Goal: Task Accomplishment & Management: Use online tool/utility

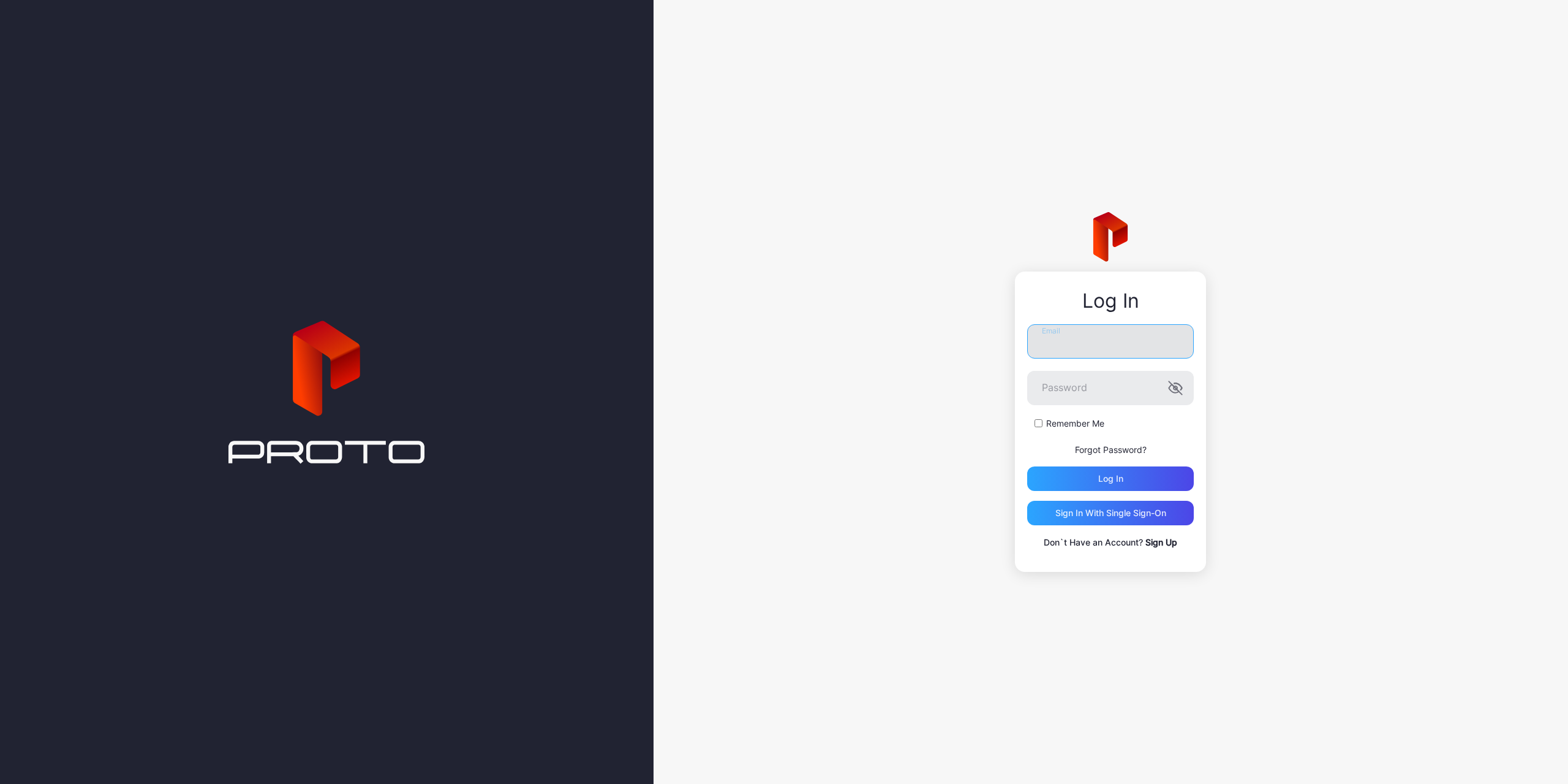
click at [1131, 350] on input "Email" at bounding box center [1110, 342] width 167 height 34
type input "**********"
click at [1027, 466] on button "Log in" at bounding box center [1110, 478] width 167 height 24
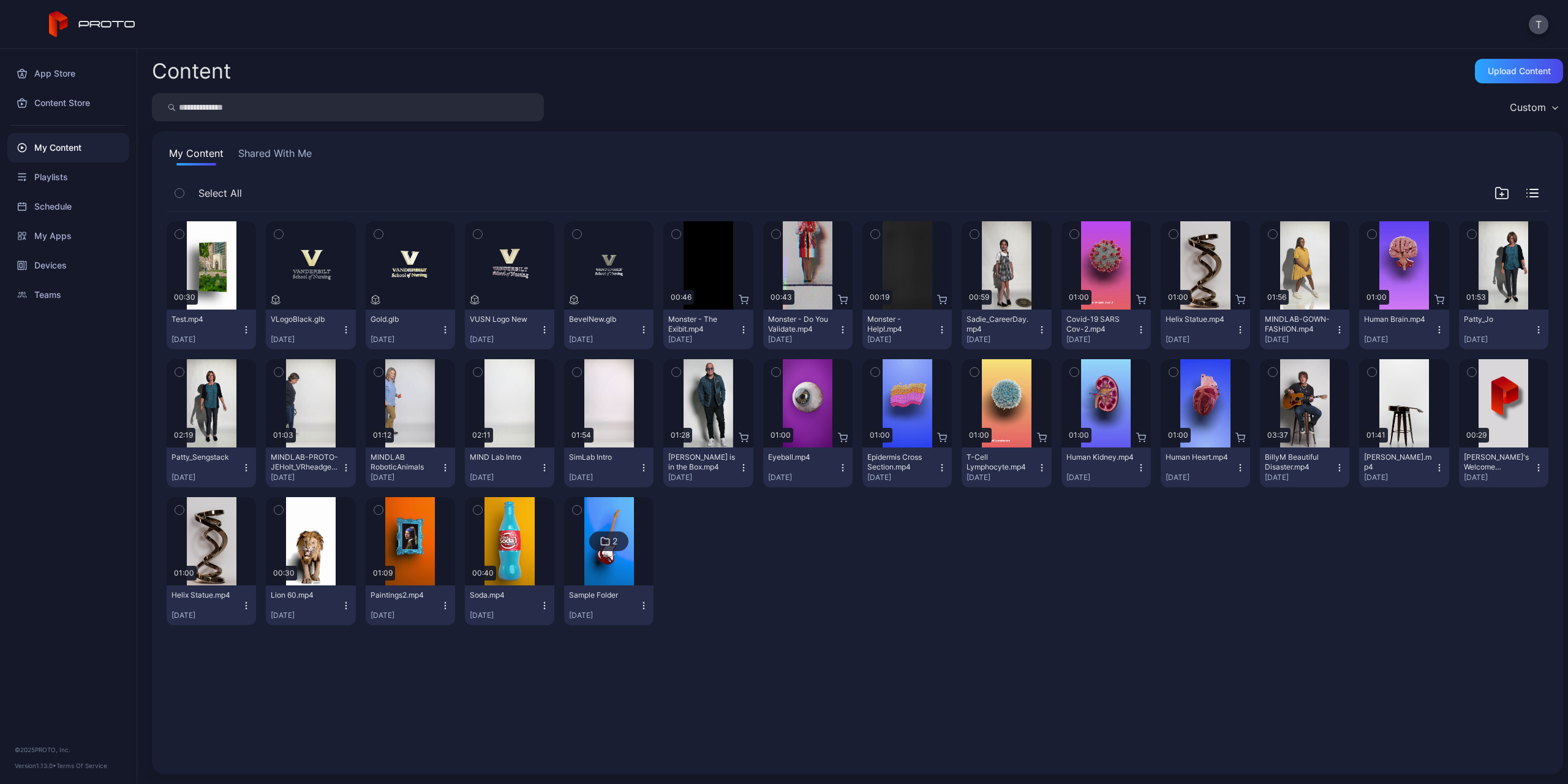
click at [1502, 328] on div "Patty_Jo Aug 16, 2024" at bounding box center [1498, 329] width 70 height 30
click at [1503, 268] on div "Preview" at bounding box center [1504, 265] width 40 height 20
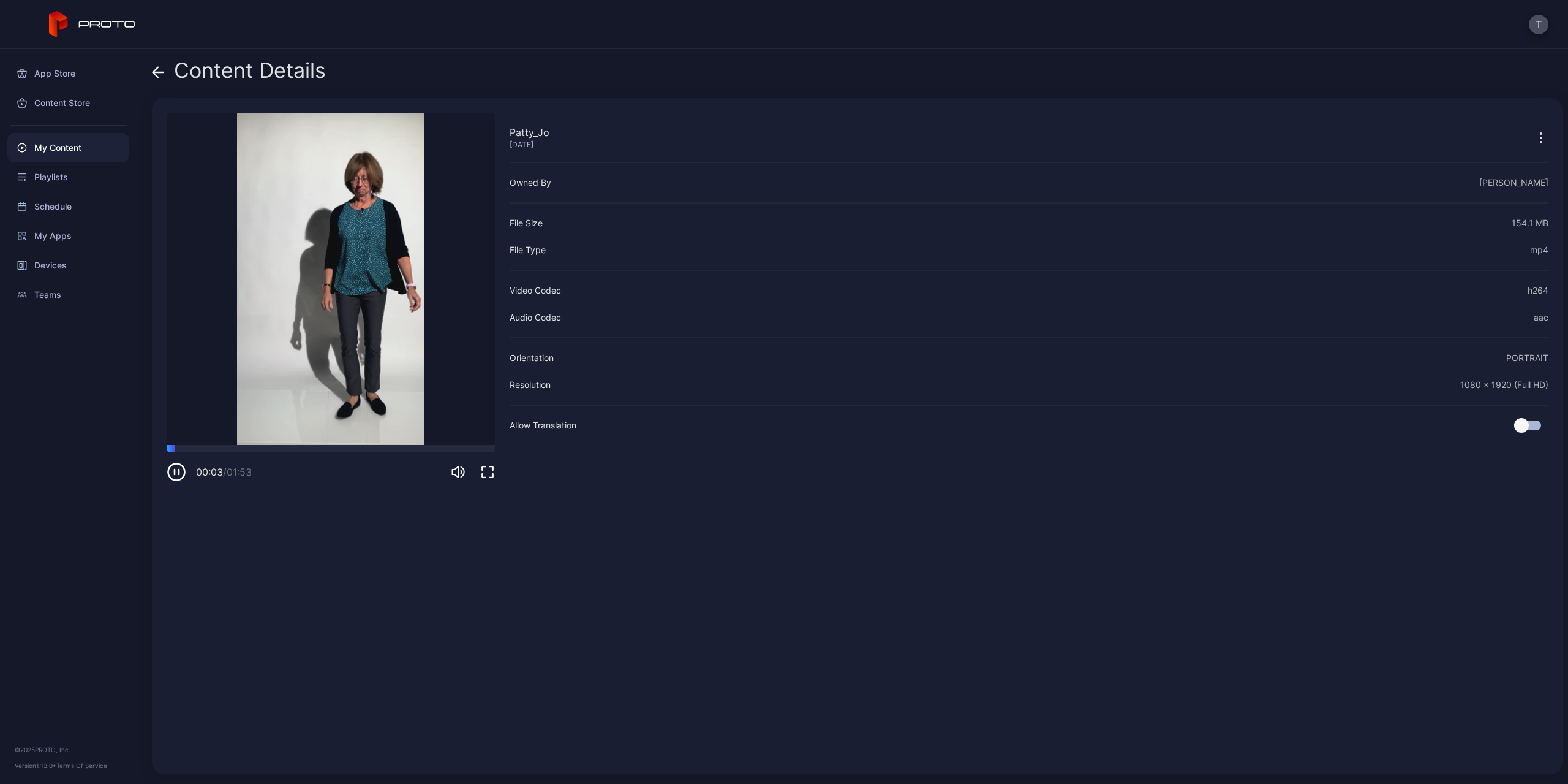
click at [176, 474] on icon "button" at bounding box center [176, 472] width 20 height 20
click at [1534, 134] on icon "button" at bounding box center [1540, 138] width 15 height 15
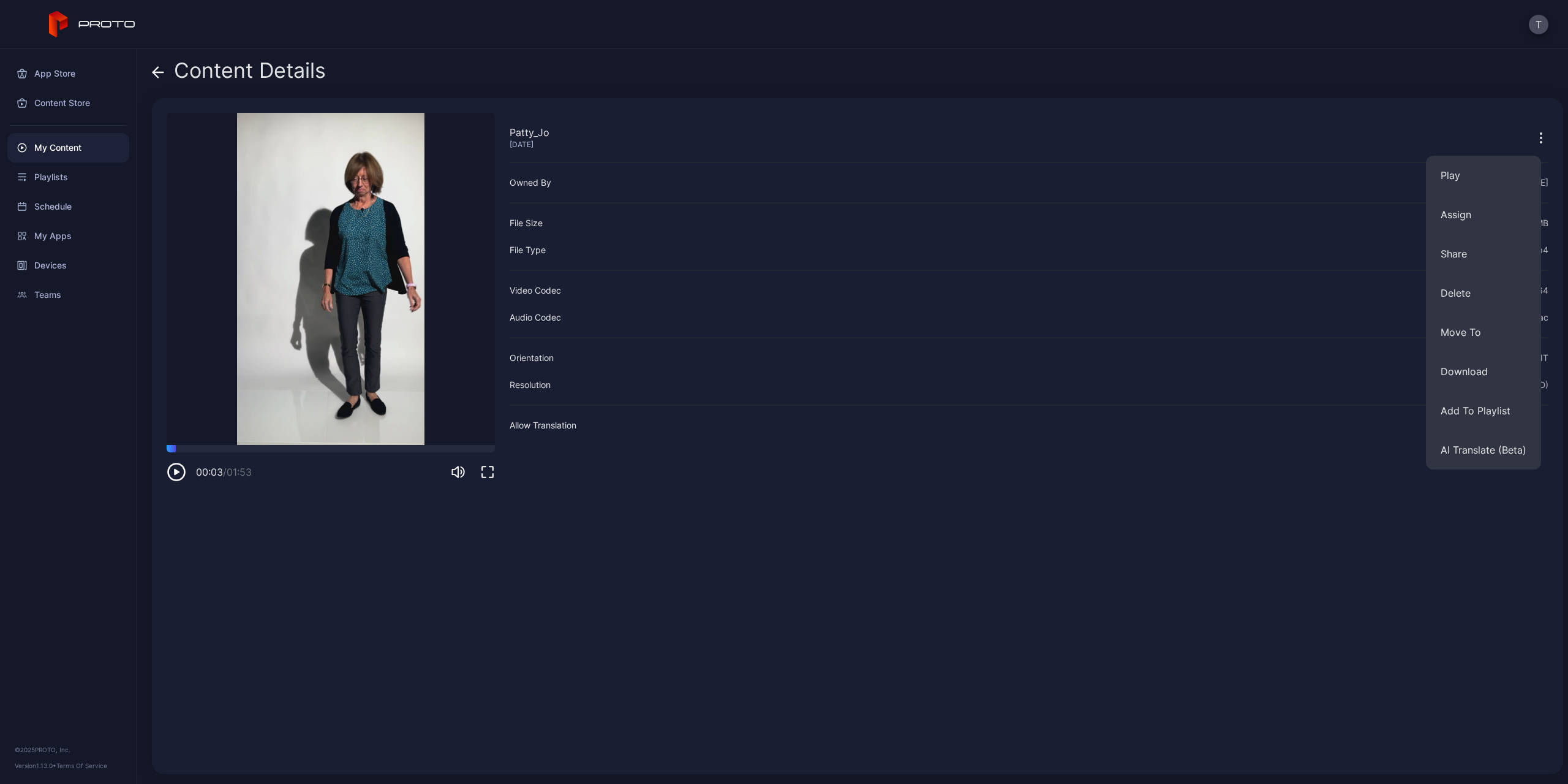
click at [889, 528] on div "Patty_Jo Aug 16, 2024 Owned By Tim Groves File Size 154.1 MB File Type mp4 Vide…" at bounding box center [1030, 435] width 1039 height 646
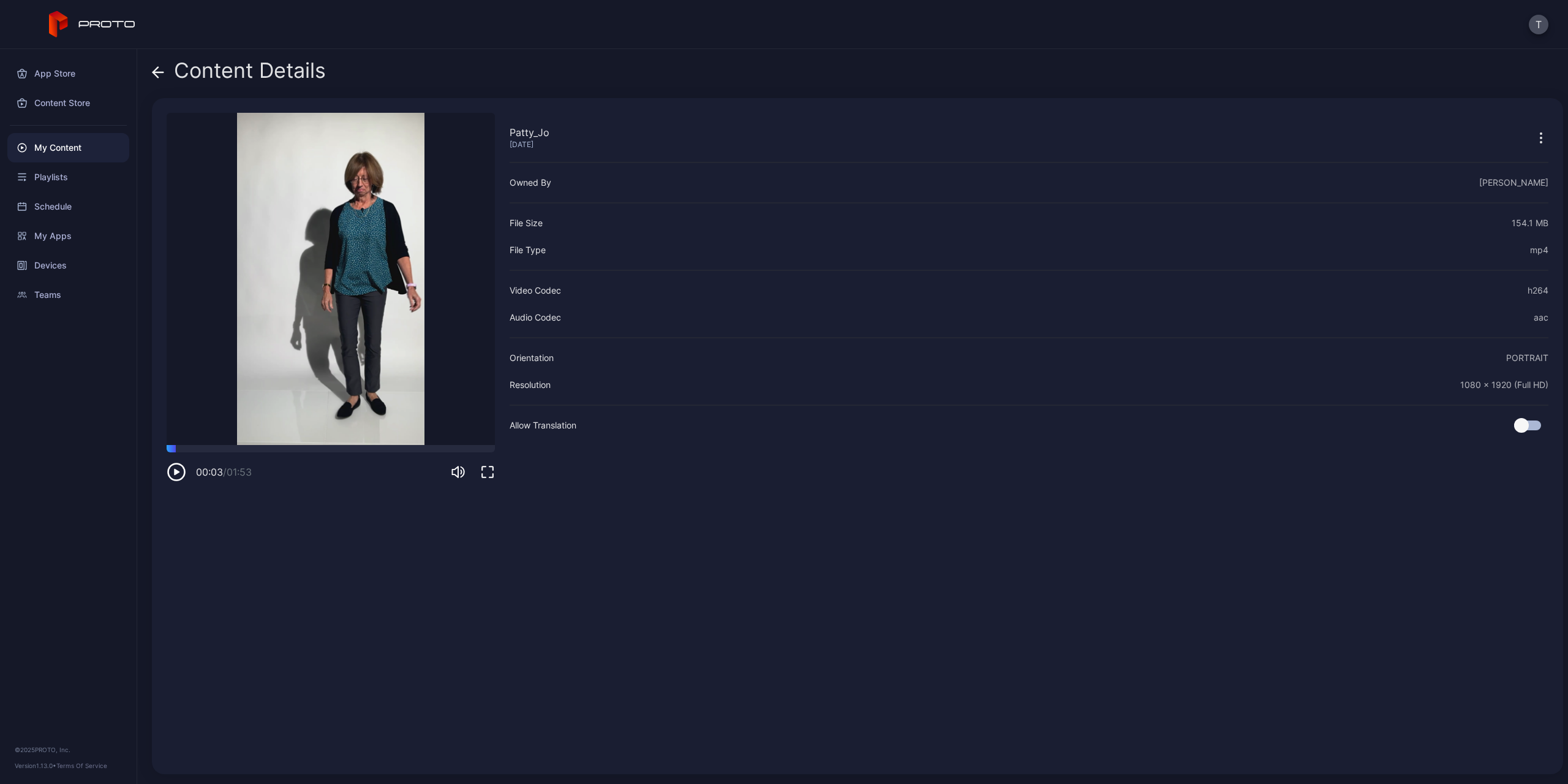
click at [179, 470] on icon "button" at bounding box center [176, 472] width 20 height 20
click at [179, 470] on icon "button" at bounding box center [179, 472] width 0 height 5
click at [156, 68] on icon at bounding box center [158, 72] width 12 height 12
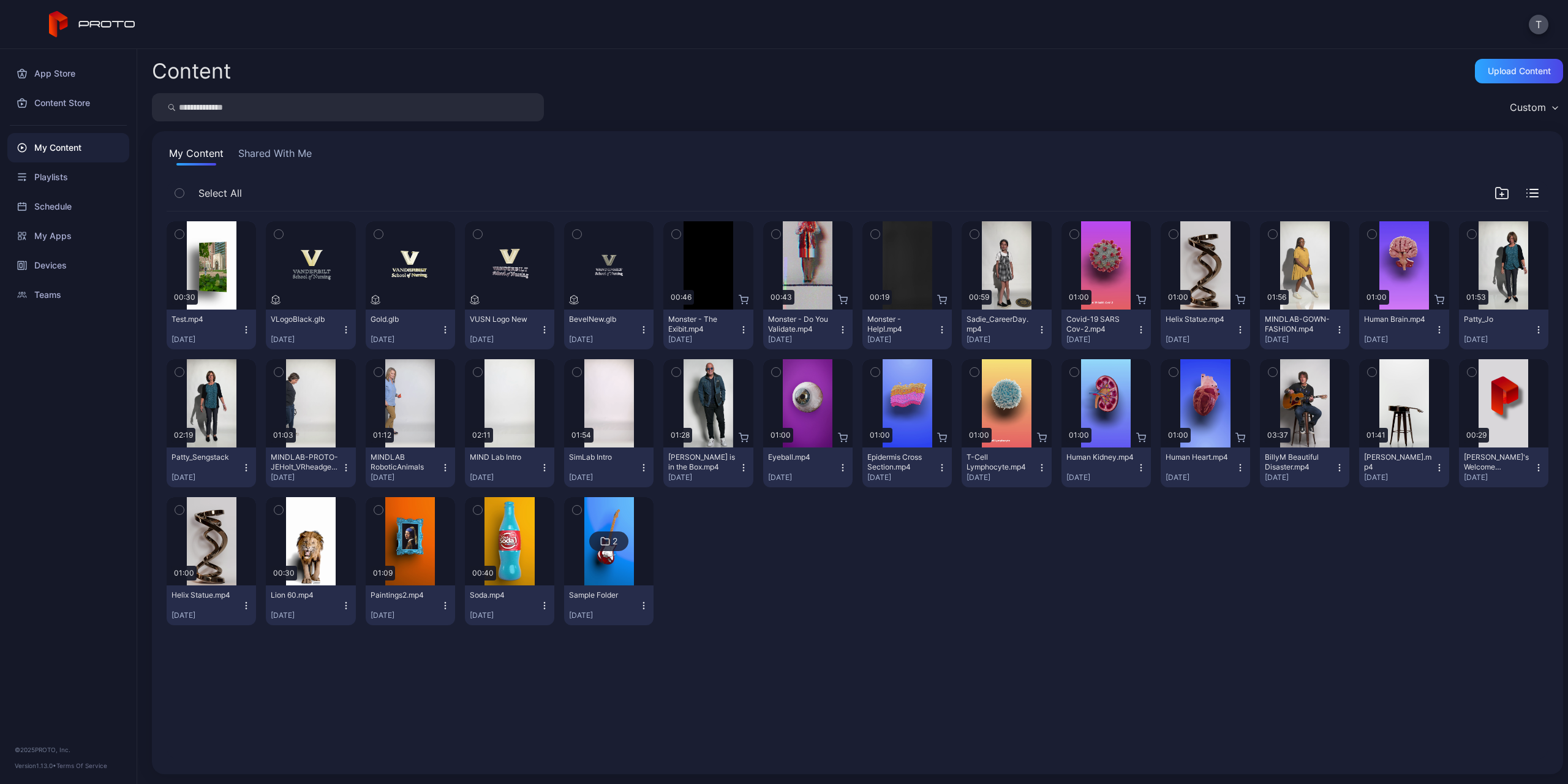
click at [1467, 233] on icon "button" at bounding box center [1472, 234] width 9 height 14
